Goal: Task Accomplishment & Management: Manage account settings

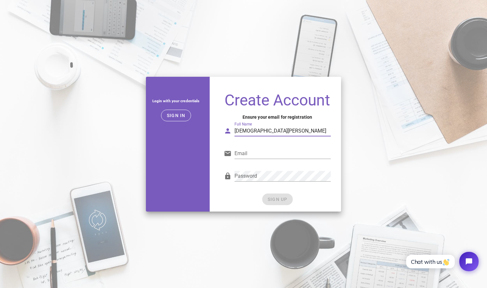
type input "Jainum Kothary"
click at [373, 155] on div "Login with your credentials Sign in Create Account Ensure your email for regist…" at bounding box center [243, 144] width 487 height 143
click at [363, 123] on div "Login with your credentials Sign in Create Account Ensure your email for regist…" at bounding box center [243, 144] width 487 height 143
type input "jkothary1@abaoman.org"
click at [328, 155] on input "Email" at bounding box center [283, 153] width 96 height 10
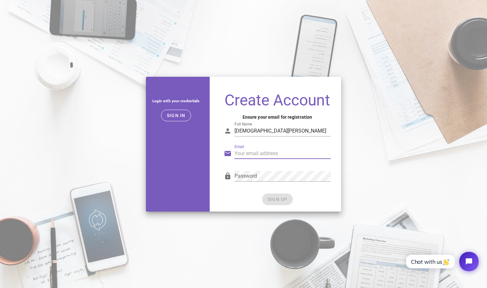
click at [328, 153] on input "Email" at bounding box center [283, 153] width 96 height 10
type input "jainum.kothary@gmail.com"
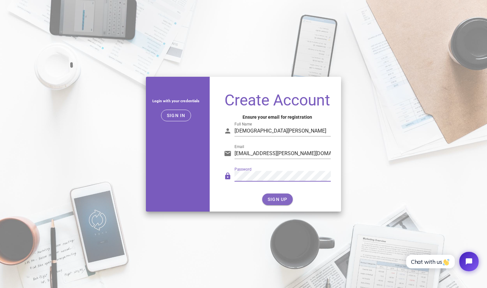
click at [287, 199] on span "SIGN UP" at bounding box center [278, 199] width 20 height 5
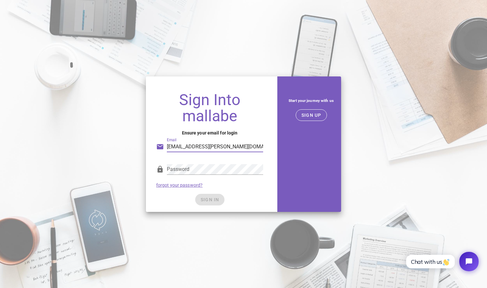
type input "jainum.kothary@gmail.com"
click at [258, 189] on div "Password forgot your password?" at bounding box center [210, 176] width 115 height 34
click at [219, 196] on button "SIGN IN" at bounding box center [209, 200] width 29 height 12
click at [213, 196] on button "SIGN IN" at bounding box center [209, 200] width 29 height 12
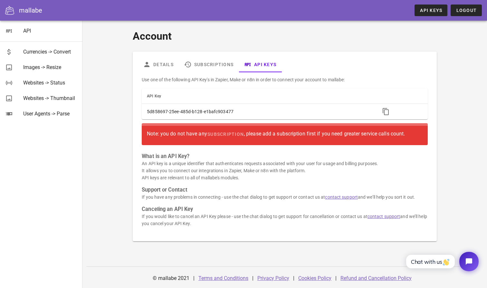
click at [304, 137] on div "Note: you do not have any subscription , please add a subscription first if you…" at bounding box center [285, 134] width 276 height 12
click at [212, 63] on link "Subscriptions" at bounding box center [209, 64] width 60 height 15
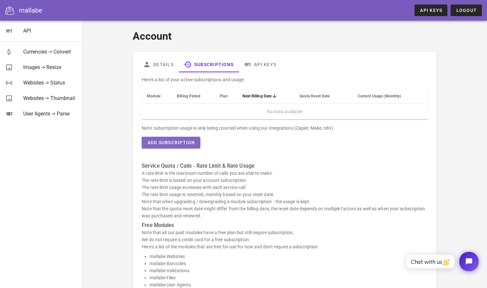
click at [183, 139] on button "Add Subscription" at bounding box center [171, 143] width 58 height 12
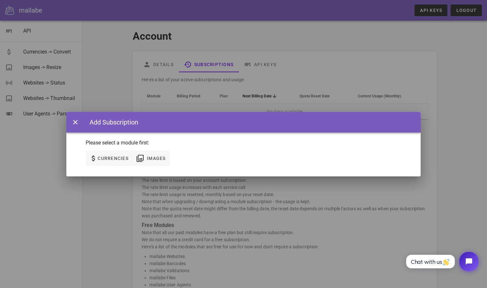
click at [154, 200] on div at bounding box center [243, 144] width 487 height 288
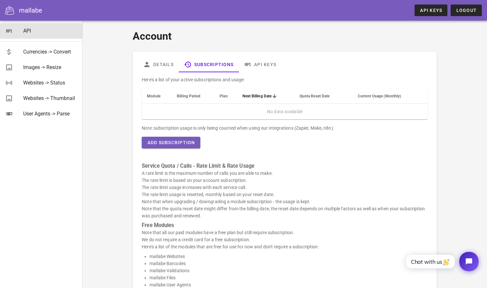
click at [13, 33] on link "API" at bounding box center [41, 30] width 83 height 15
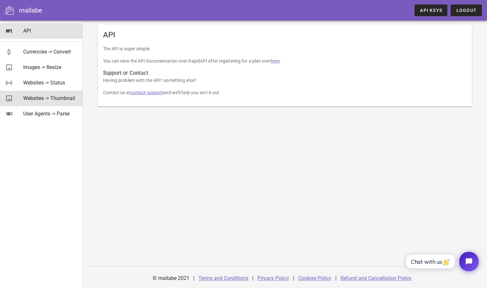
click at [37, 103] on div "Websites -> Thumbnail" at bounding box center [50, 98] width 54 height 14
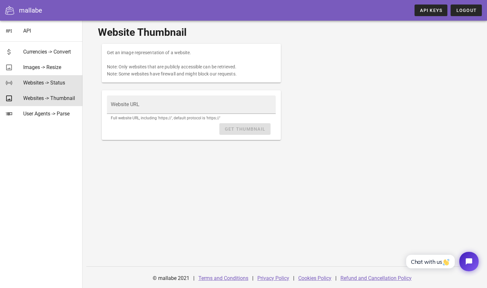
click at [40, 85] on div "Websites -> Status" at bounding box center [50, 83] width 54 height 6
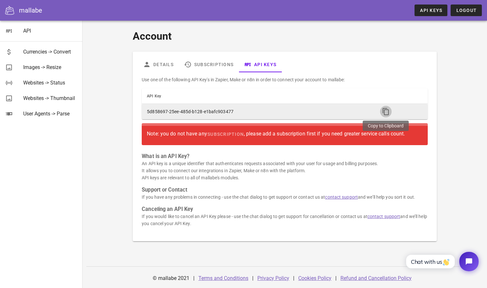
click at [385, 111] on icon "button" at bounding box center [386, 112] width 8 height 8
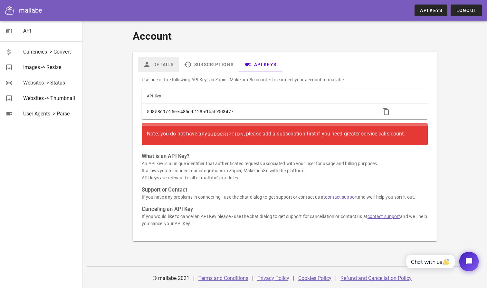
click at [165, 68] on link "Details" at bounding box center [158, 64] width 41 height 15
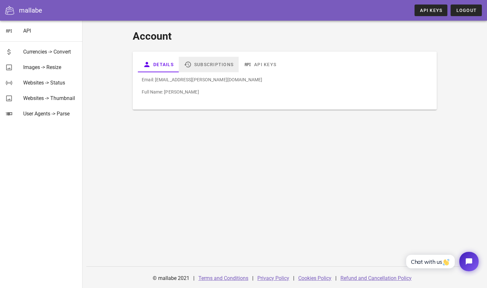
click at [224, 66] on link "Subscriptions" at bounding box center [209, 64] width 60 height 15
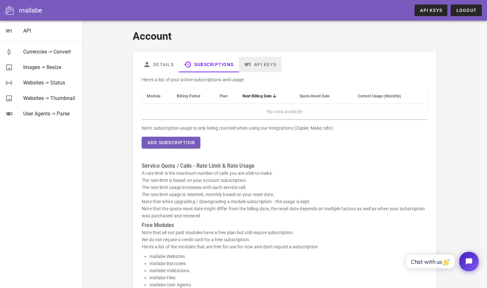
click at [264, 62] on link "API Keys" at bounding box center [260, 64] width 43 height 15
